Goal: Information Seeking & Learning: Learn about a topic

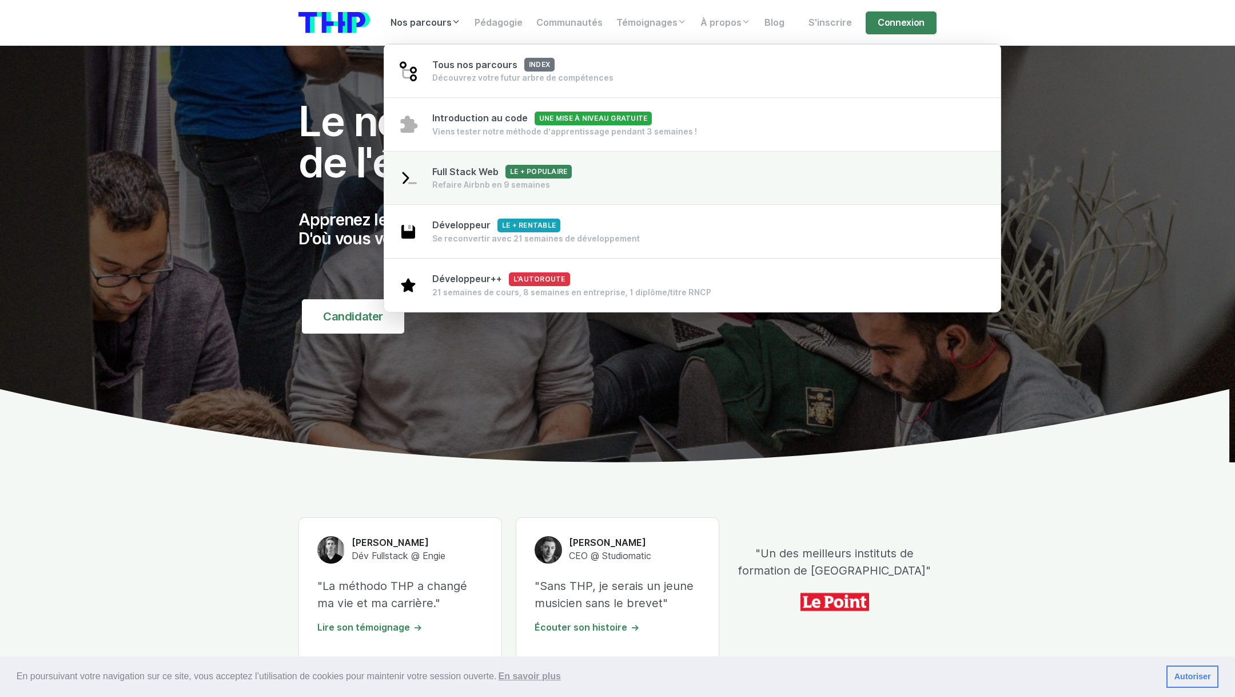
click at [472, 172] on span "Full Stack Web Le + populaire" at bounding box center [502, 171] width 140 height 11
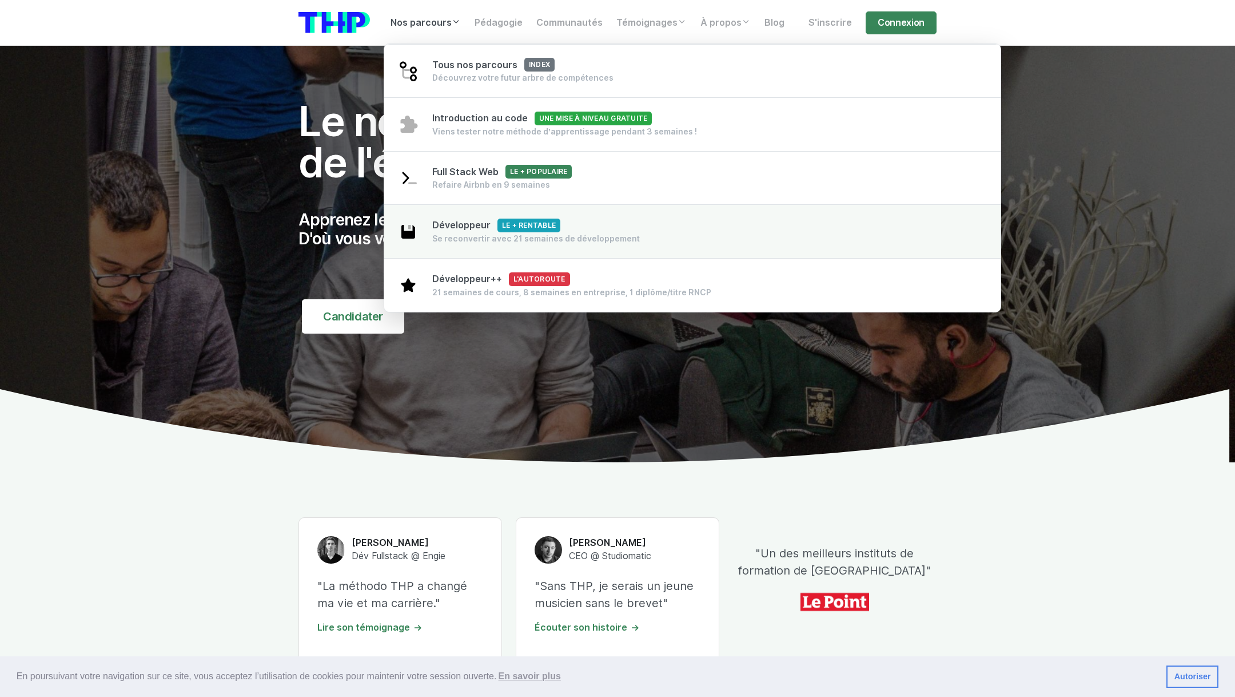
click at [462, 224] on span "Développeur Le + rentable" at bounding box center [496, 225] width 128 height 11
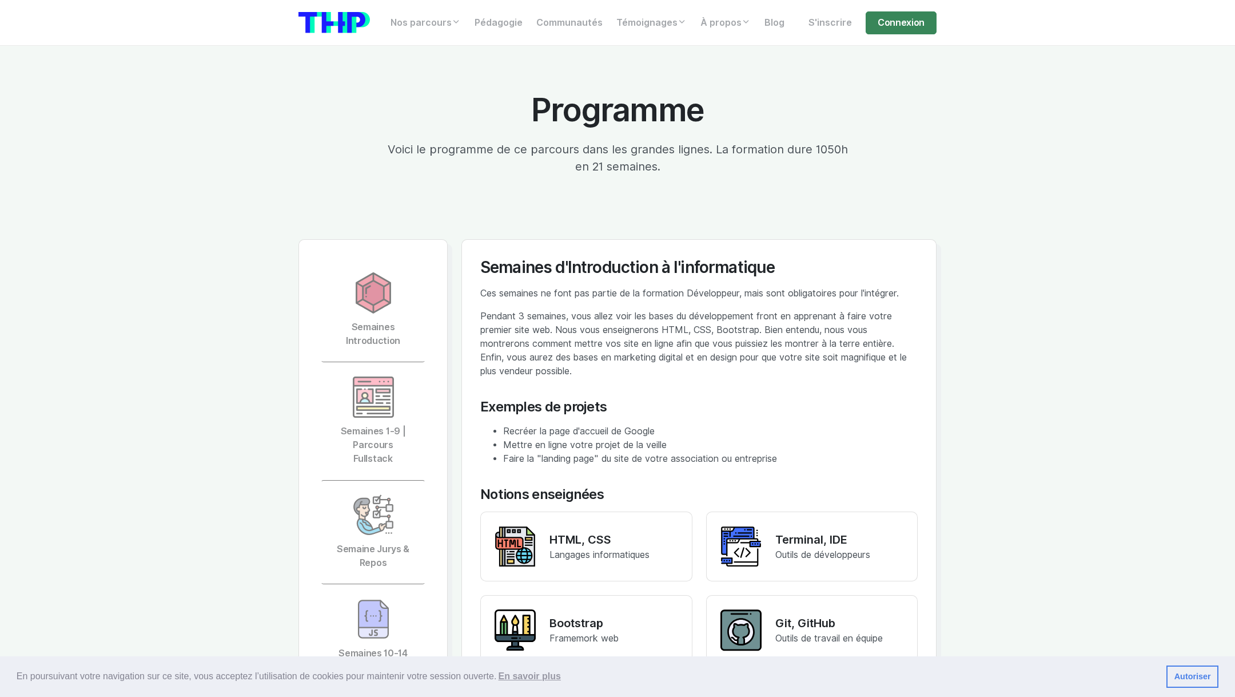
scroll to position [2383, 0]
